Goal: Task Accomplishment & Management: Use online tool/utility

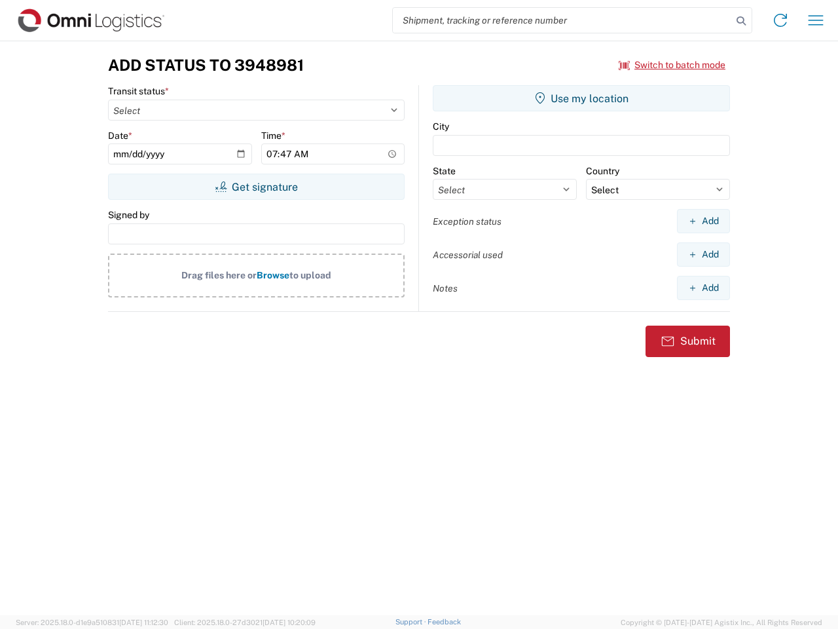
click at [563, 20] on input "search" at bounding box center [562, 20] width 339 height 25
click at [741, 21] on icon at bounding box center [741, 21] width 18 height 18
click at [781, 20] on icon at bounding box center [780, 20] width 21 height 21
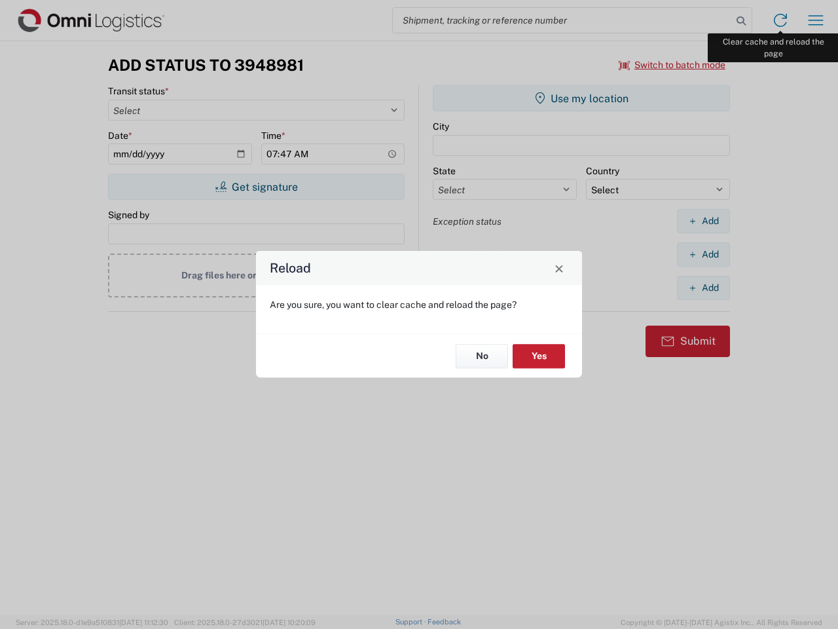
click at [816, 20] on div "Reload Are you sure, you want to clear cache and reload the page? No Yes" at bounding box center [419, 314] width 838 height 629
click at [673, 65] on div "Reload Are you sure, you want to clear cache and reload the page? No Yes" at bounding box center [419, 314] width 838 height 629
click at [256, 187] on div "Reload Are you sure, you want to clear cache and reload the page? No Yes" at bounding box center [419, 314] width 838 height 629
click at [582, 98] on div "Reload Are you sure, you want to clear cache and reload the page? No Yes" at bounding box center [419, 314] width 838 height 629
click at [703, 221] on div "Reload Are you sure, you want to clear cache and reload the page? No Yes" at bounding box center [419, 314] width 838 height 629
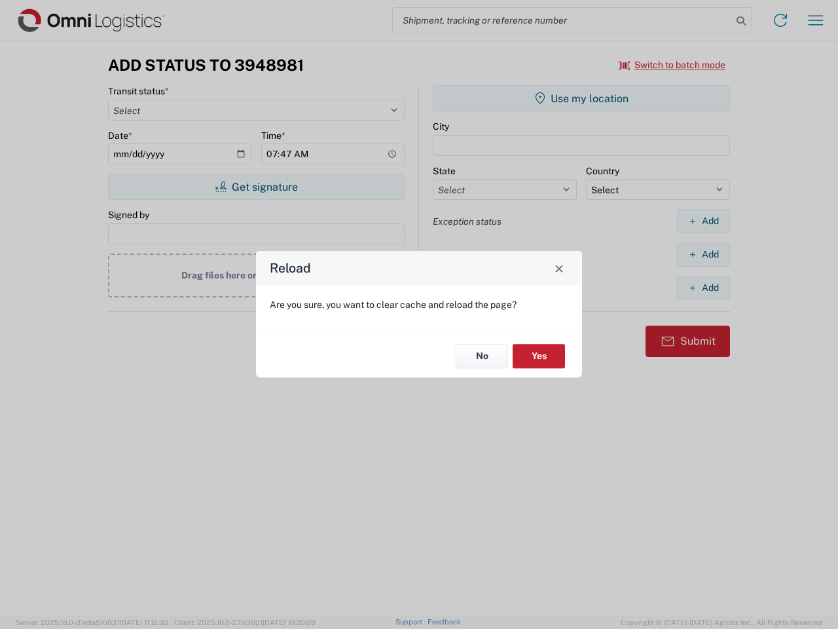
click at [703, 254] on div "Reload Are you sure, you want to clear cache and reload the page? No Yes" at bounding box center [419, 314] width 838 height 629
click at [703, 288] on div "Reload Are you sure, you want to clear cache and reload the page? No Yes" at bounding box center [419, 314] width 838 height 629
